Goal: Task Accomplishment & Management: Use online tool/utility

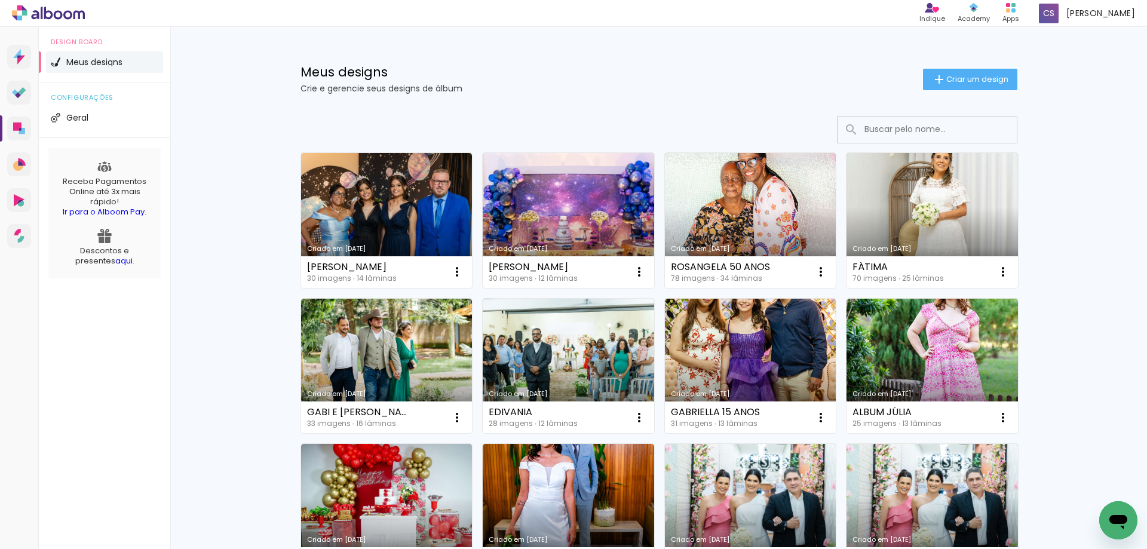
click at [533, 231] on link "Criado em [DATE]" at bounding box center [568, 220] width 171 height 135
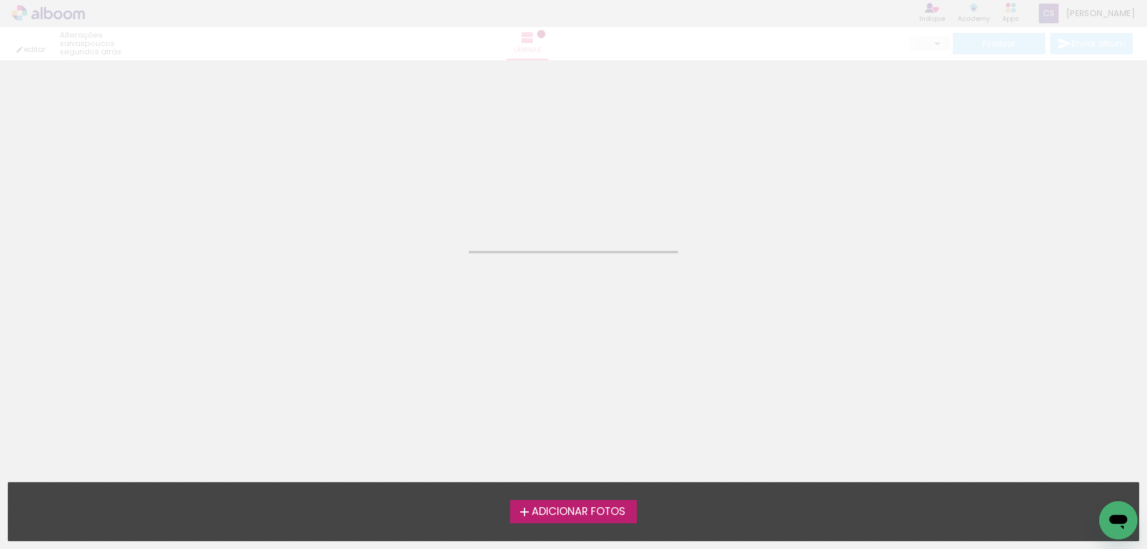
click at [533, 231] on neon-animated-pages "Confirmar Cancelar" at bounding box center [573, 304] width 1147 height 489
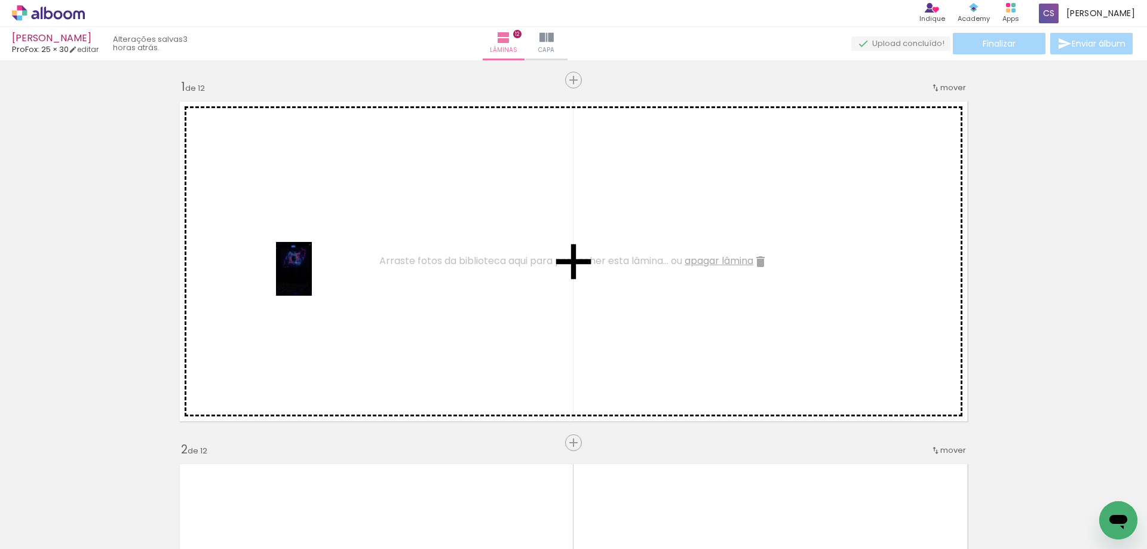
drag, startPoint x: 186, startPoint y: 510, endPoint x: 341, endPoint y: 253, distance: 300.3
click at [341, 253] on quentale-workspace at bounding box center [573, 274] width 1147 height 549
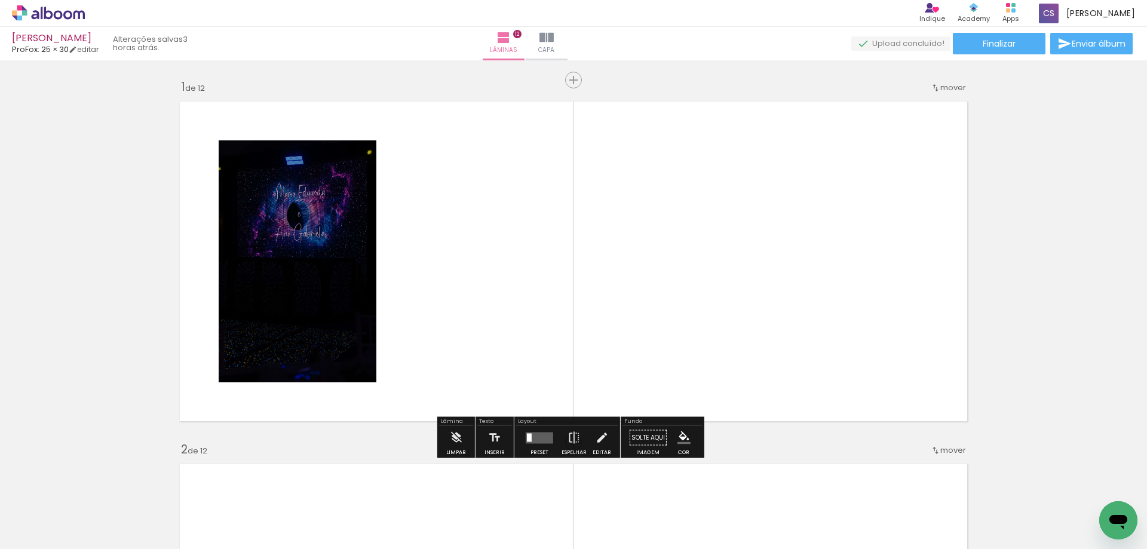
click at [535, 440] on quentale-layouter at bounding box center [539, 437] width 27 height 11
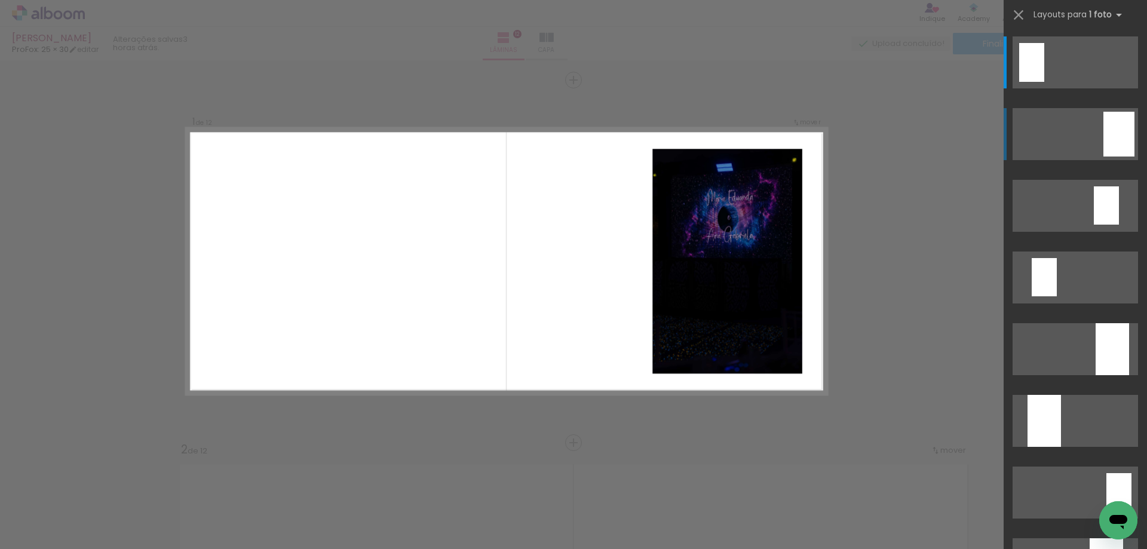
click at [1087, 134] on quentale-layouter at bounding box center [1074, 134] width 125 height 52
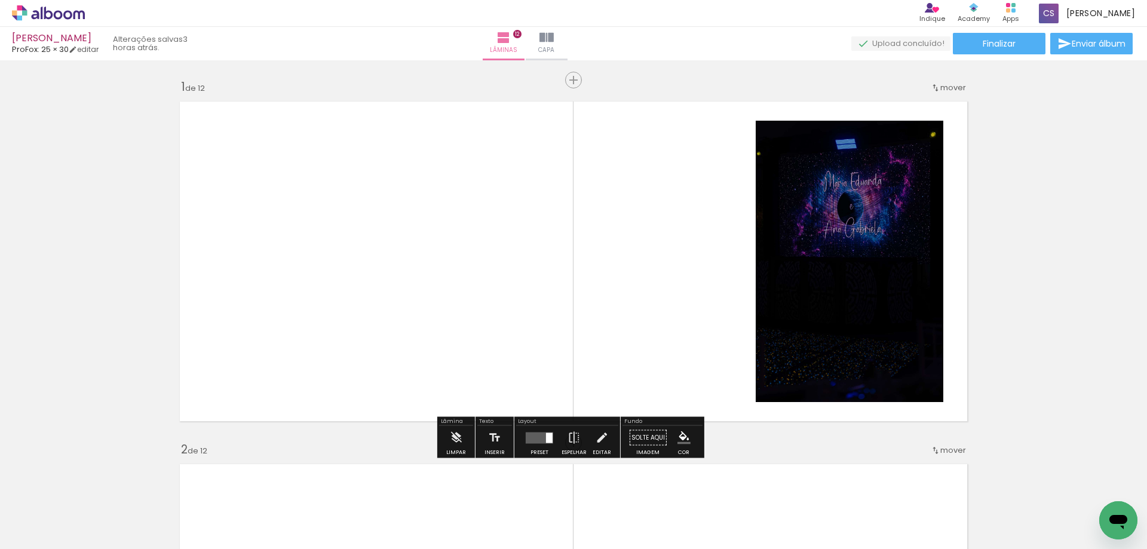
click at [157, 41] on quentale-status "3 horas atrás." at bounding box center [152, 43] width 94 height 26
click at [158, 45] on quentale-status "3 horas atrás." at bounding box center [152, 43] width 94 height 26
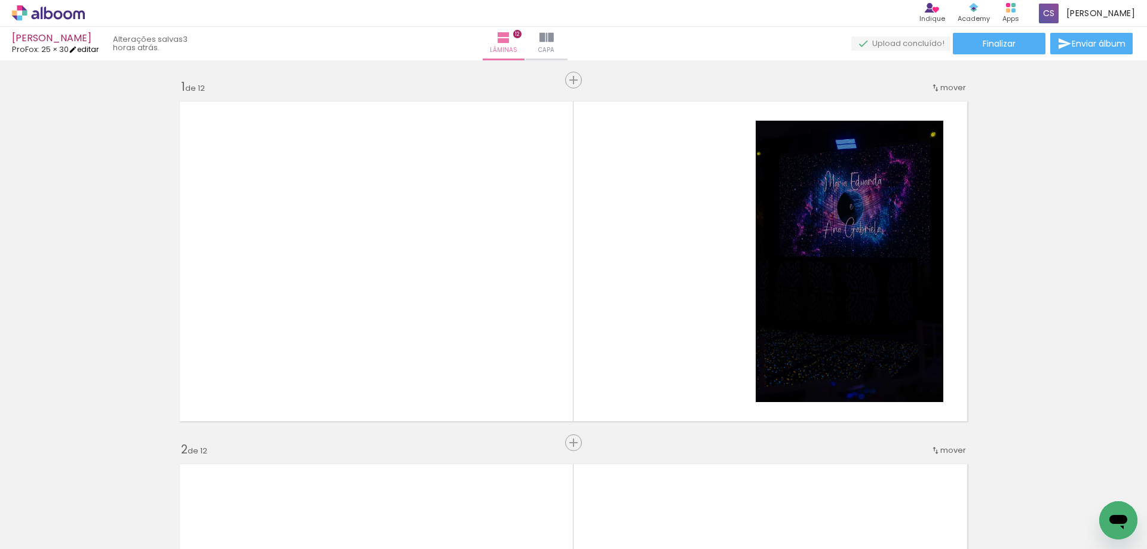
click at [77, 53] on iron-icon at bounding box center [73, 49] width 8 height 8
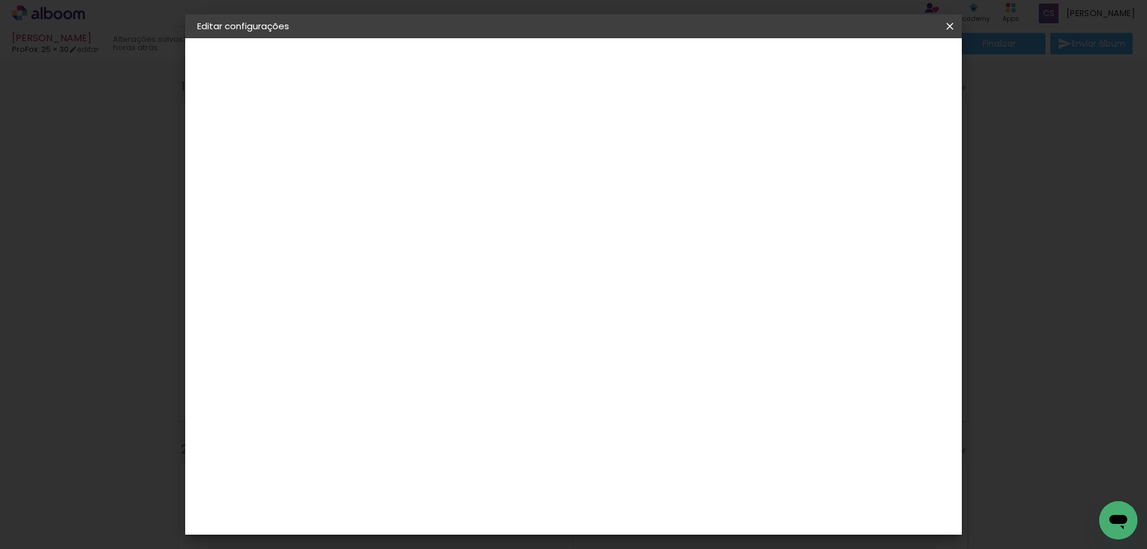
click at [866, 66] on span "Salvar configurações" at bounding box center [831, 63] width 88 height 8
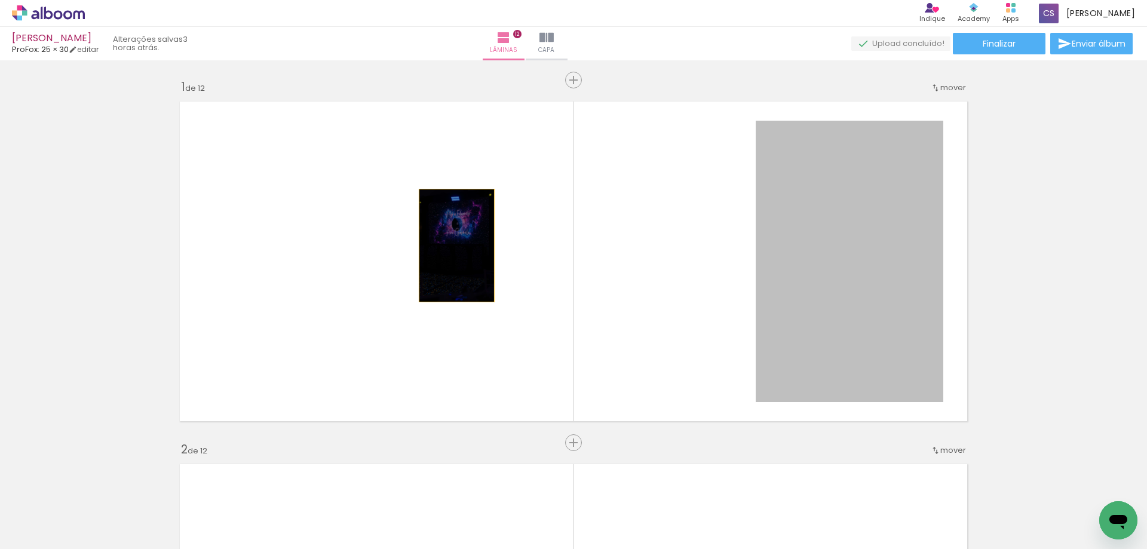
drag, startPoint x: 788, startPoint y: 245, endPoint x: 412, endPoint y: 240, distance: 376.3
click at [413, 241] on quentale-layouter at bounding box center [573, 261] width 800 height 333
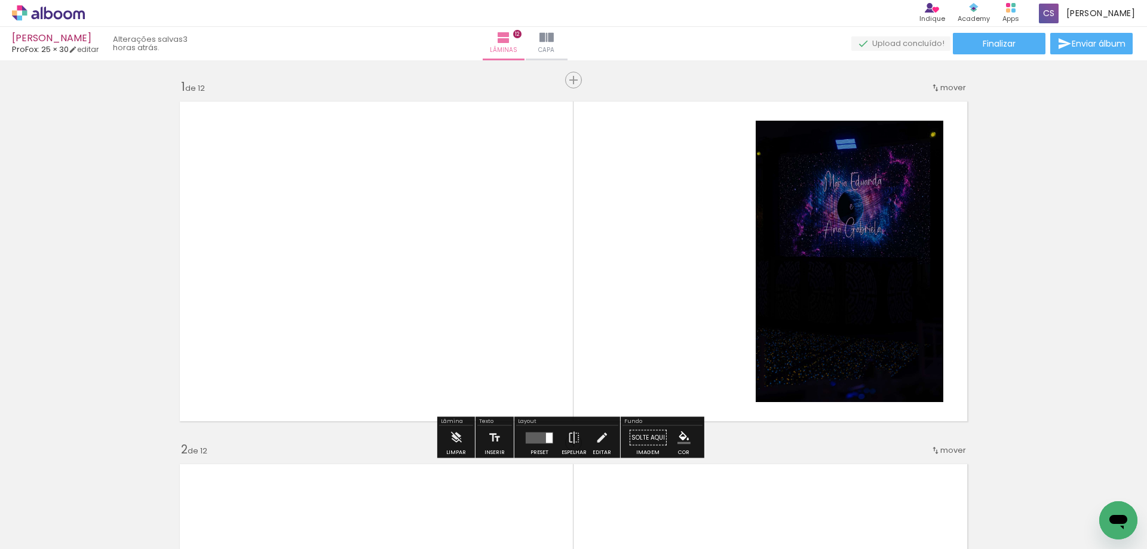
click at [537, 439] on quentale-layouter at bounding box center [539, 437] width 27 height 11
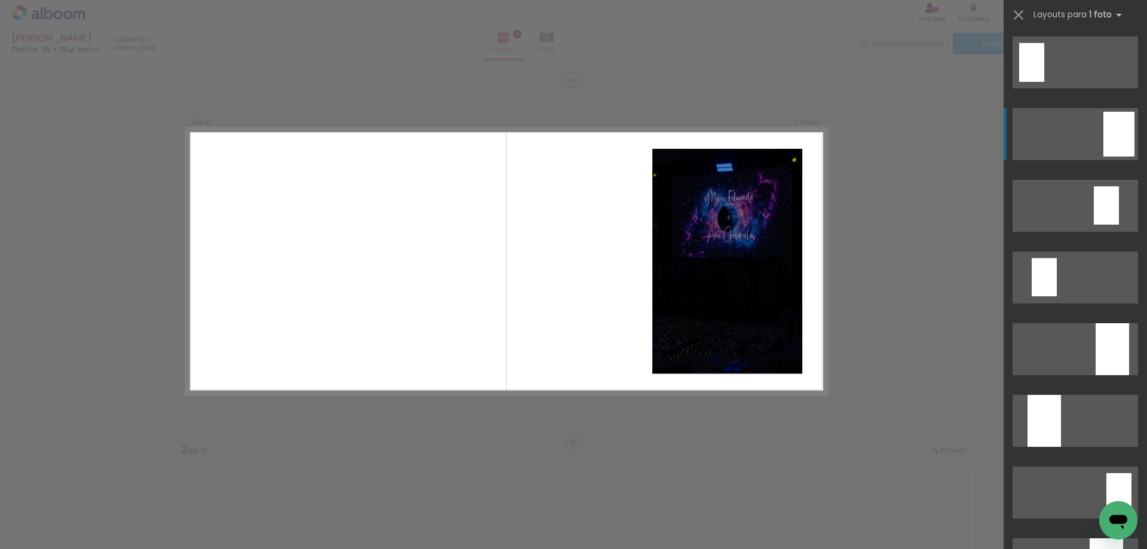
scroll to position [72, 0]
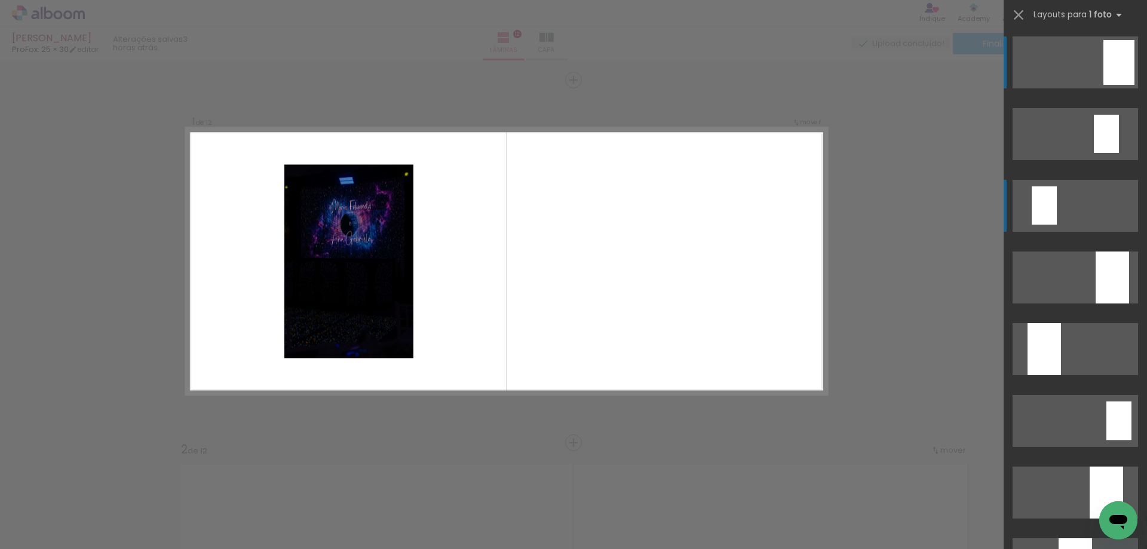
click at [1055, 208] on quentale-layouter at bounding box center [1074, 206] width 125 height 52
